Goal: Transaction & Acquisition: Purchase product/service

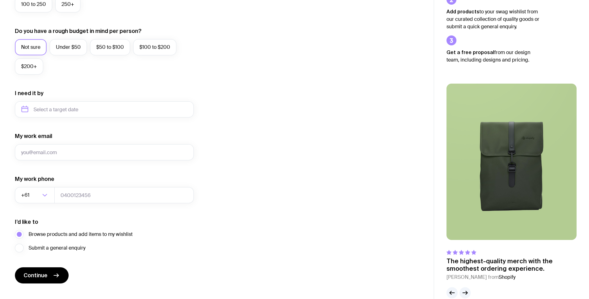
scroll to position [229, 0]
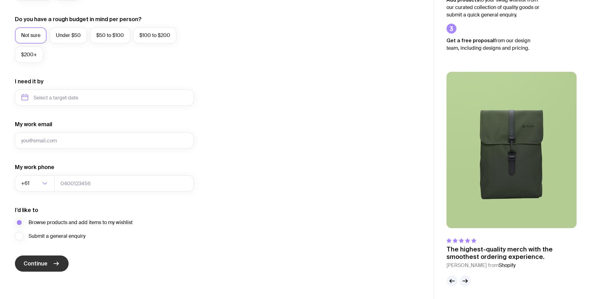
click at [41, 260] on span "Continue" at bounding box center [36, 262] width 24 height 7
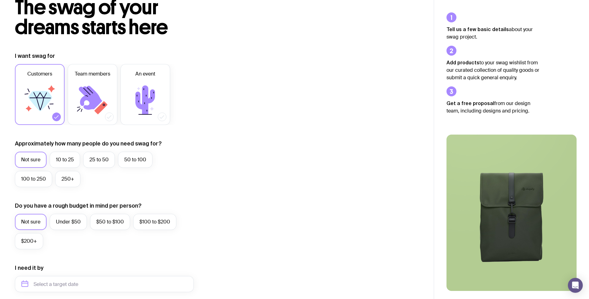
scroll to position [136, 0]
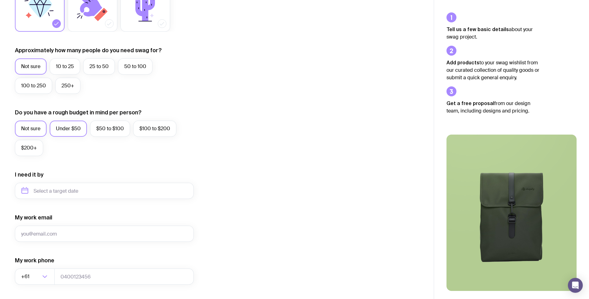
click at [78, 128] on label "Under $50" at bounding box center [68, 128] width 37 height 16
click at [0, 0] on input "Under $50" at bounding box center [0, 0] width 0 height 0
click at [67, 189] on input "text" at bounding box center [104, 190] width 179 height 16
click at [43, 266] on button "Oct" at bounding box center [54, 267] width 23 height 12
type input "[DATE]"
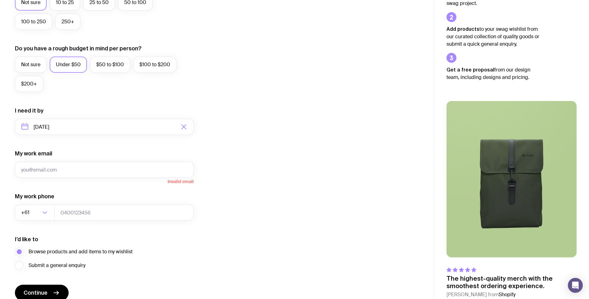
scroll to position [229, 0]
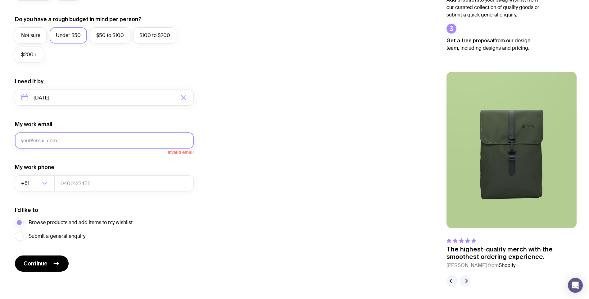
click at [56, 143] on input "My work email" at bounding box center [104, 140] width 179 height 16
type input "[EMAIL_ADDRESS][DOMAIN_NAME]"
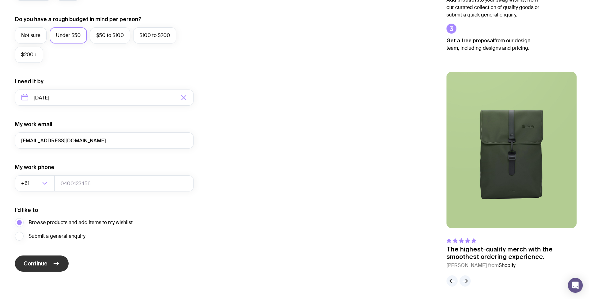
click at [43, 267] on button "Continue" at bounding box center [42, 263] width 54 height 16
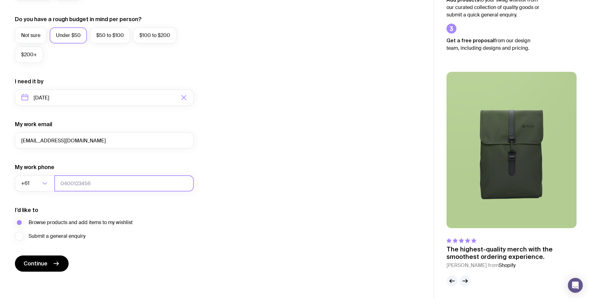
click at [78, 184] on input "tel" at bounding box center [123, 183] width 139 height 16
type input "0409970976"
click at [107, 240] on div "Submit a general enquiry" at bounding box center [74, 235] width 118 height 9
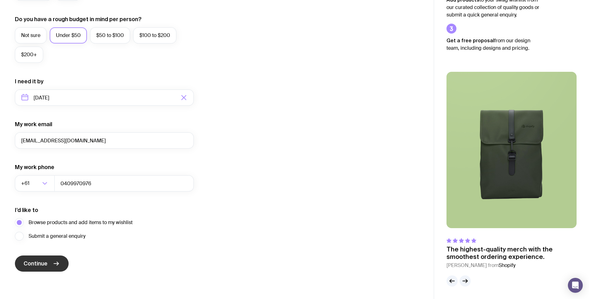
click at [64, 262] on button "Continue" at bounding box center [42, 263] width 54 height 16
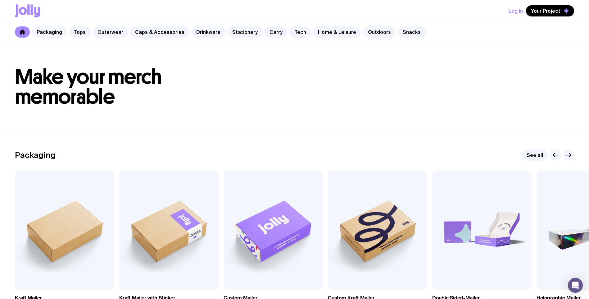
click at [59, 34] on link "Packaging" at bounding box center [49, 31] width 35 height 11
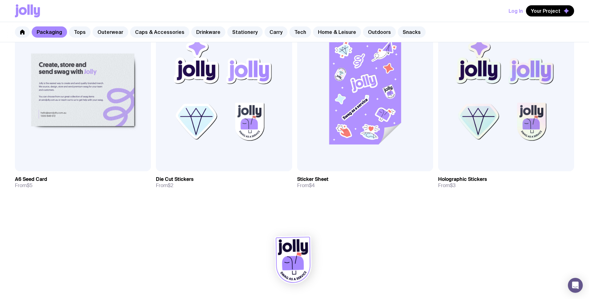
scroll to position [775, 0]
click at [273, 30] on link "Carry" at bounding box center [275, 31] width 23 height 11
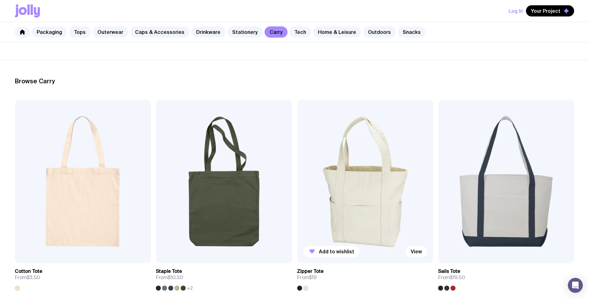
scroll to position [93, 0]
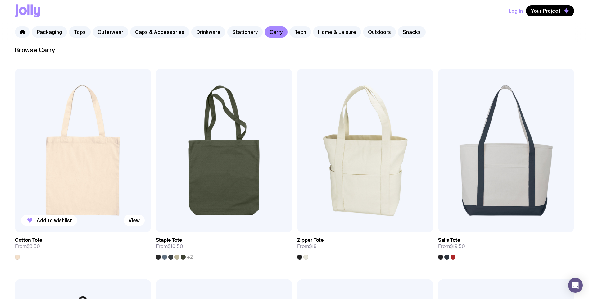
click at [93, 169] on img at bounding box center [83, 150] width 136 height 163
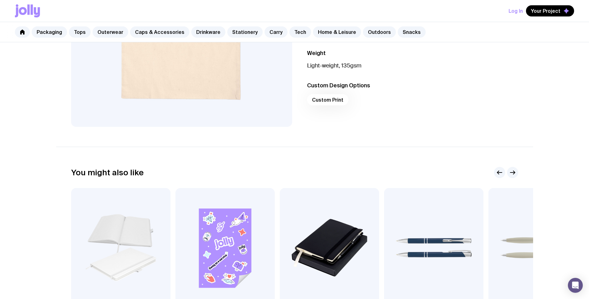
scroll to position [248, 0]
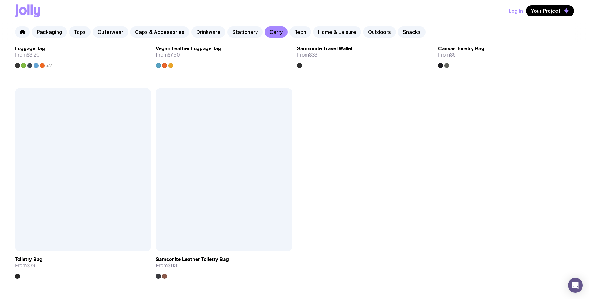
scroll to position [1842, 0]
